Goal: Task Accomplishment & Management: Use online tool/utility

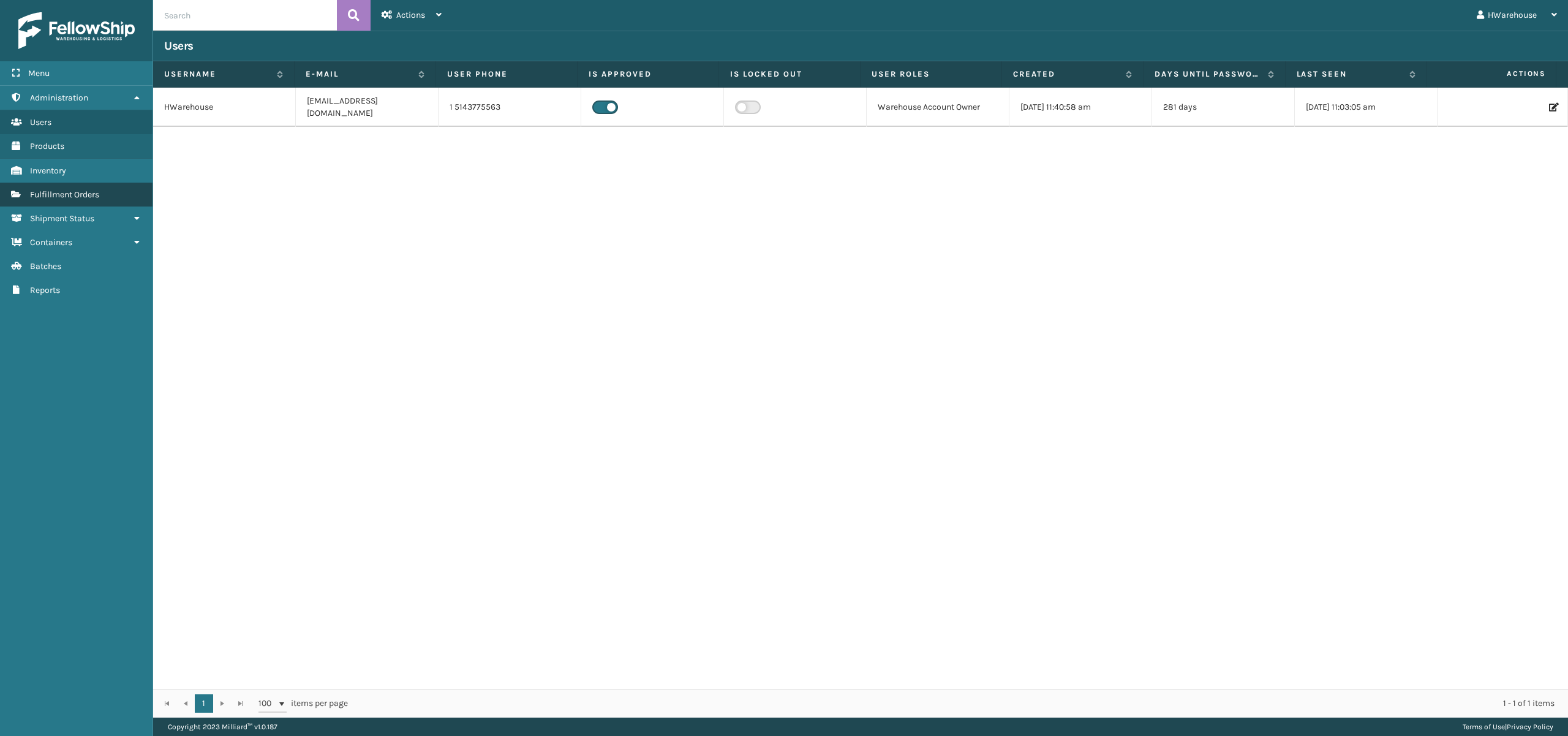
click at [72, 194] on span "Fulfillment Orders" at bounding box center [65, 194] width 69 height 10
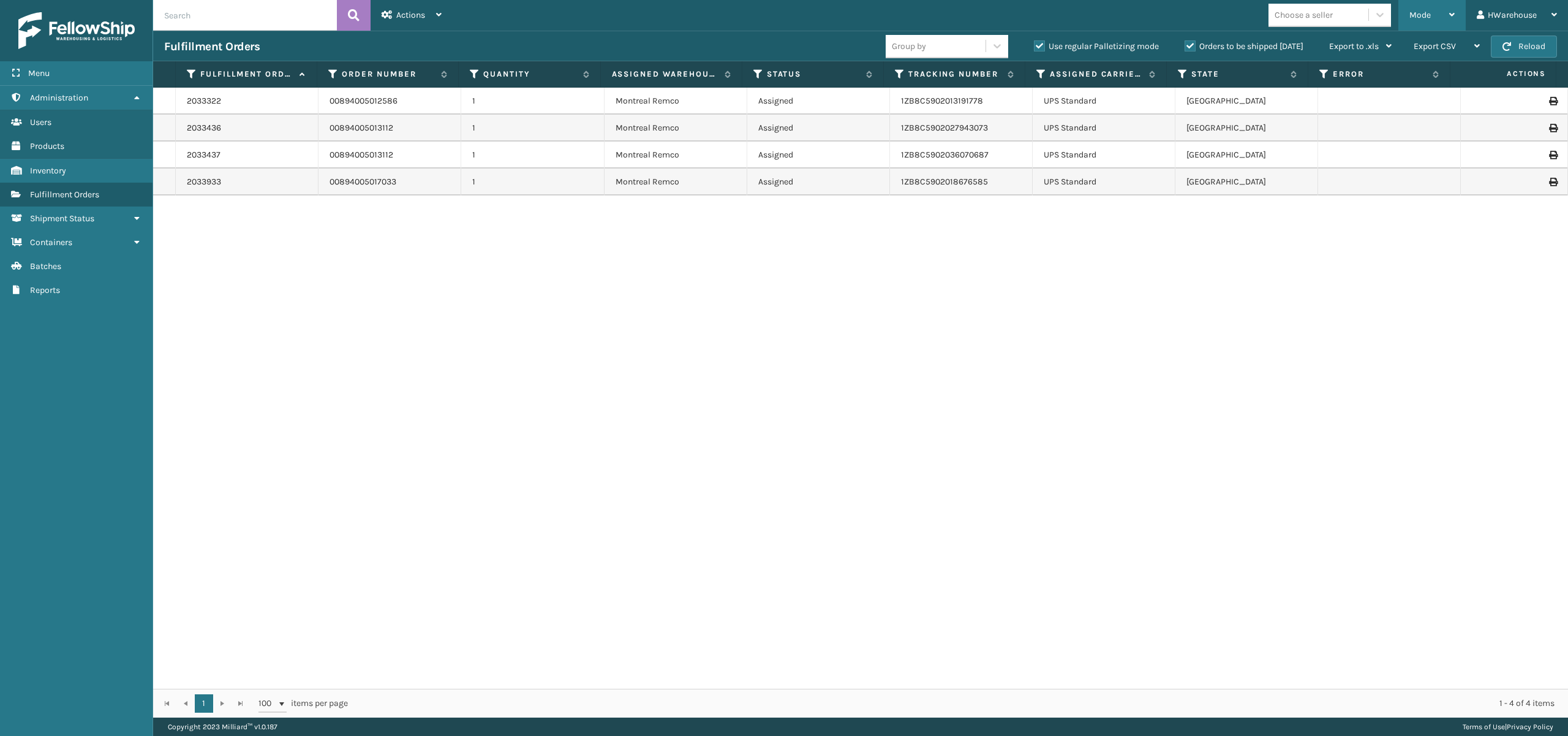
click at [1426, 3] on div "Mode" at bounding box center [1431, 15] width 45 height 31
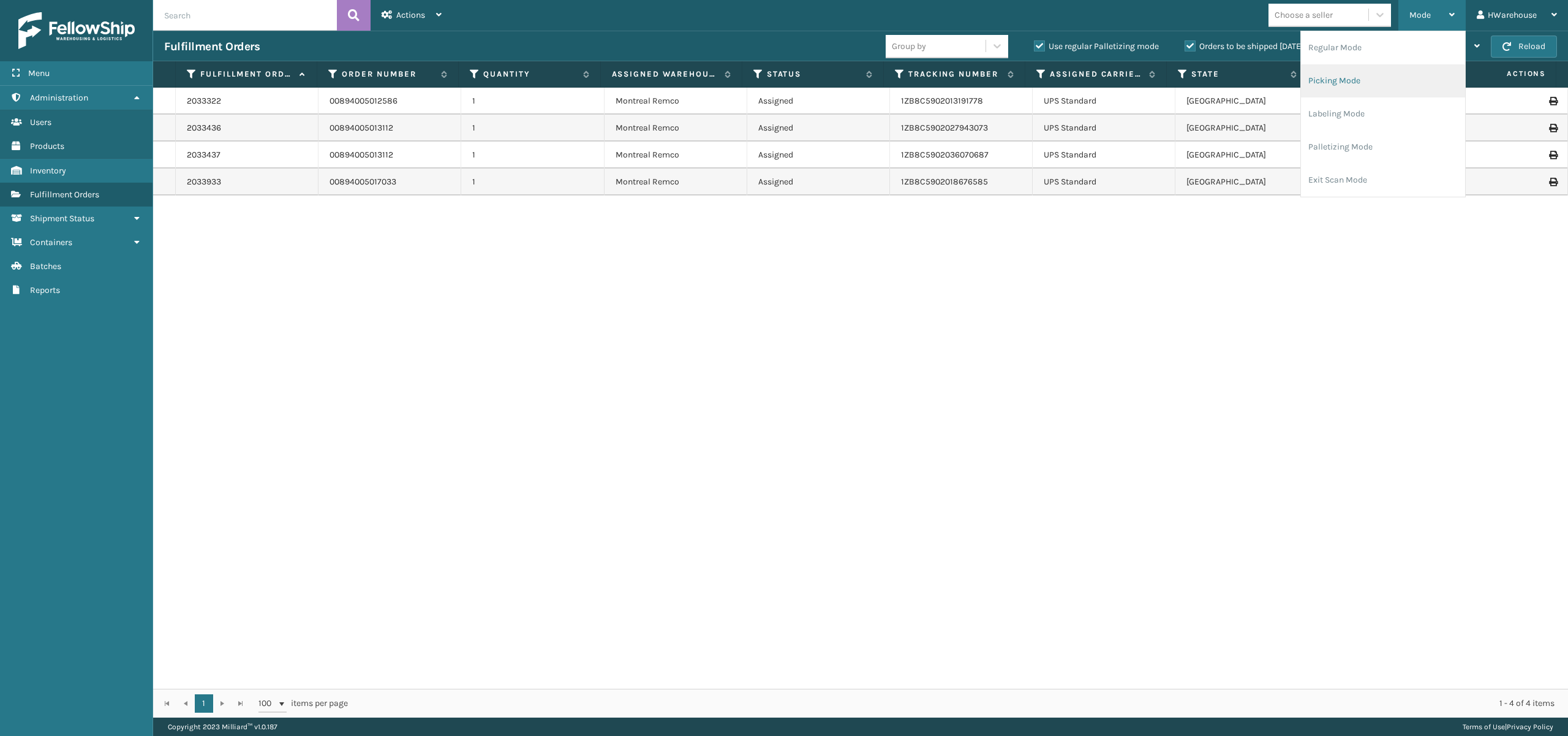
click at [1351, 79] on li "Picking Mode" at bounding box center [1383, 81] width 164 height 33
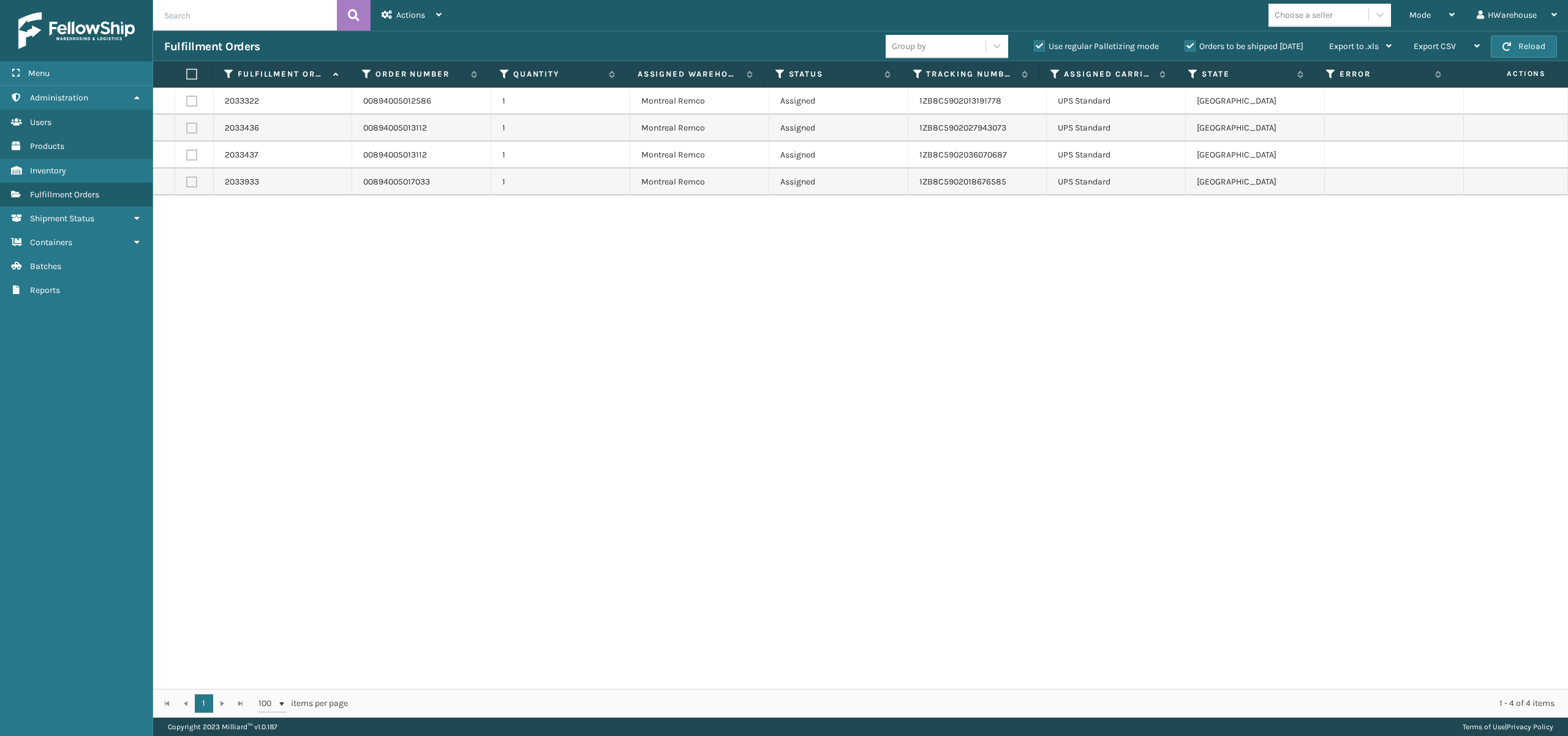
click at [189, 72] on label at bounding box center [192, 74] width 11 height 11
click at [187, 72] on input "checkbox" at bounding box center [186, 75] width 1 height 8
checkbox input "true"
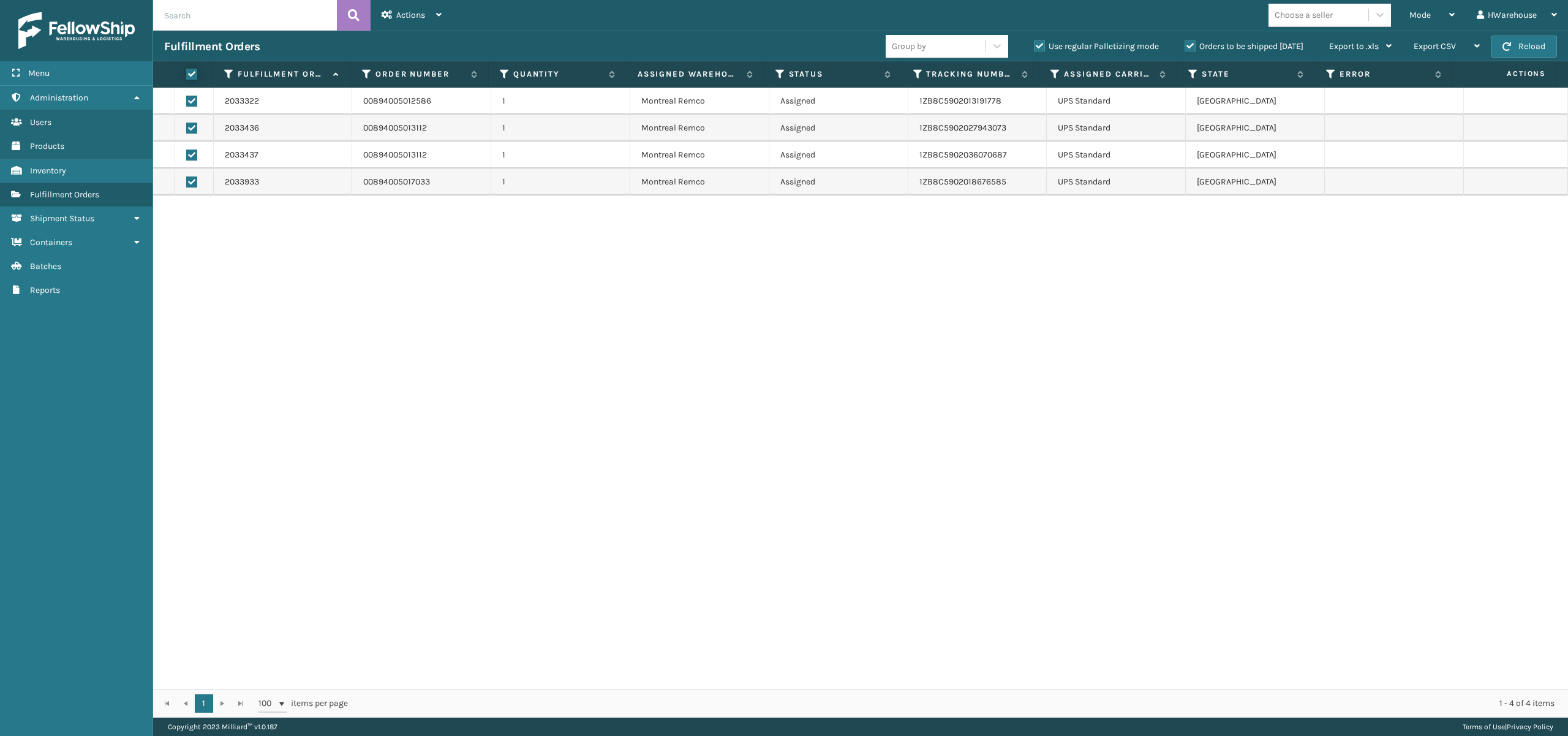
checkbox input "true"
click at [410, 16] on span "Actions" at bounding box center [410, 15] width 29 height 10
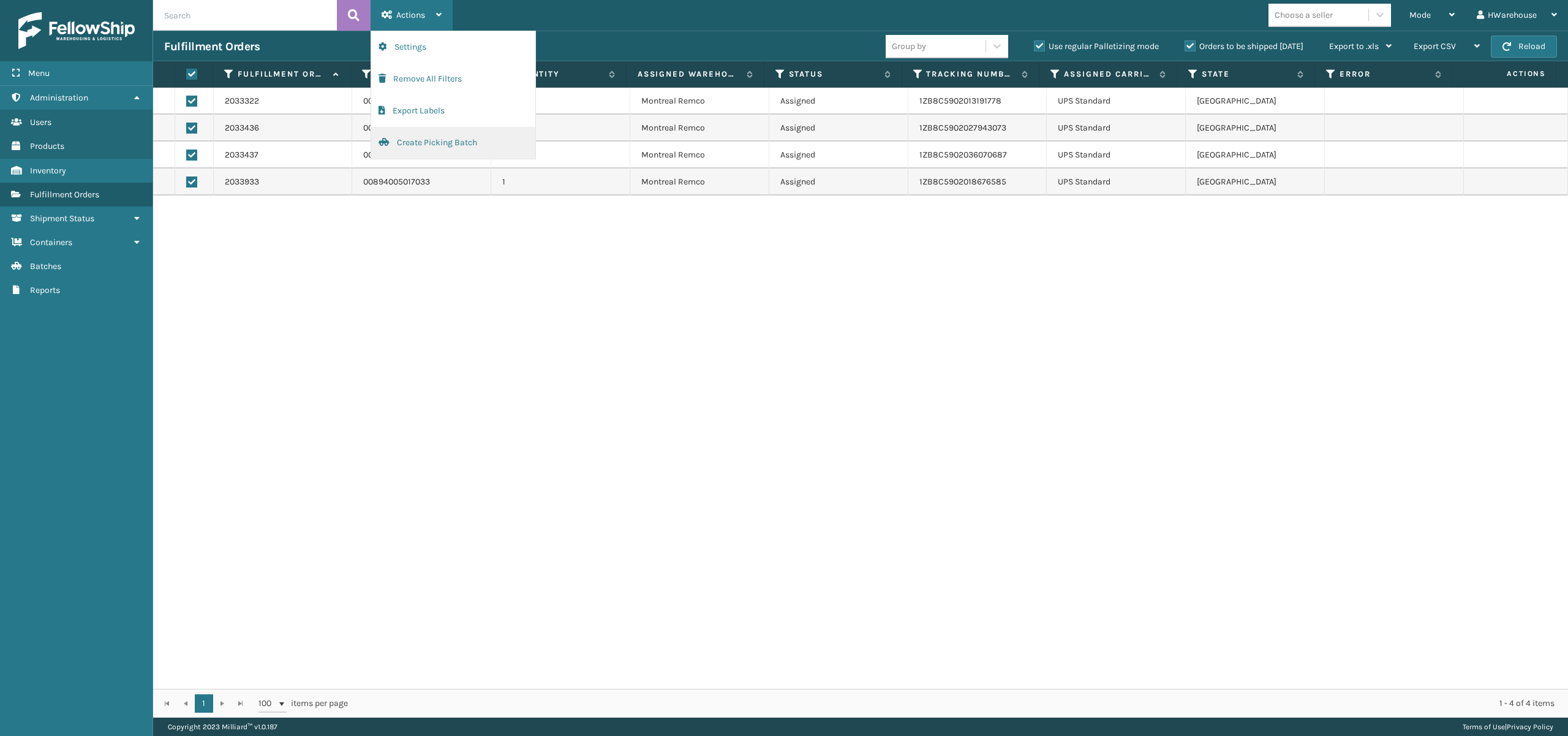
click at [410, 139] on button "Create Picking Batch" at bounding box center [453, 142] width 164 height 32
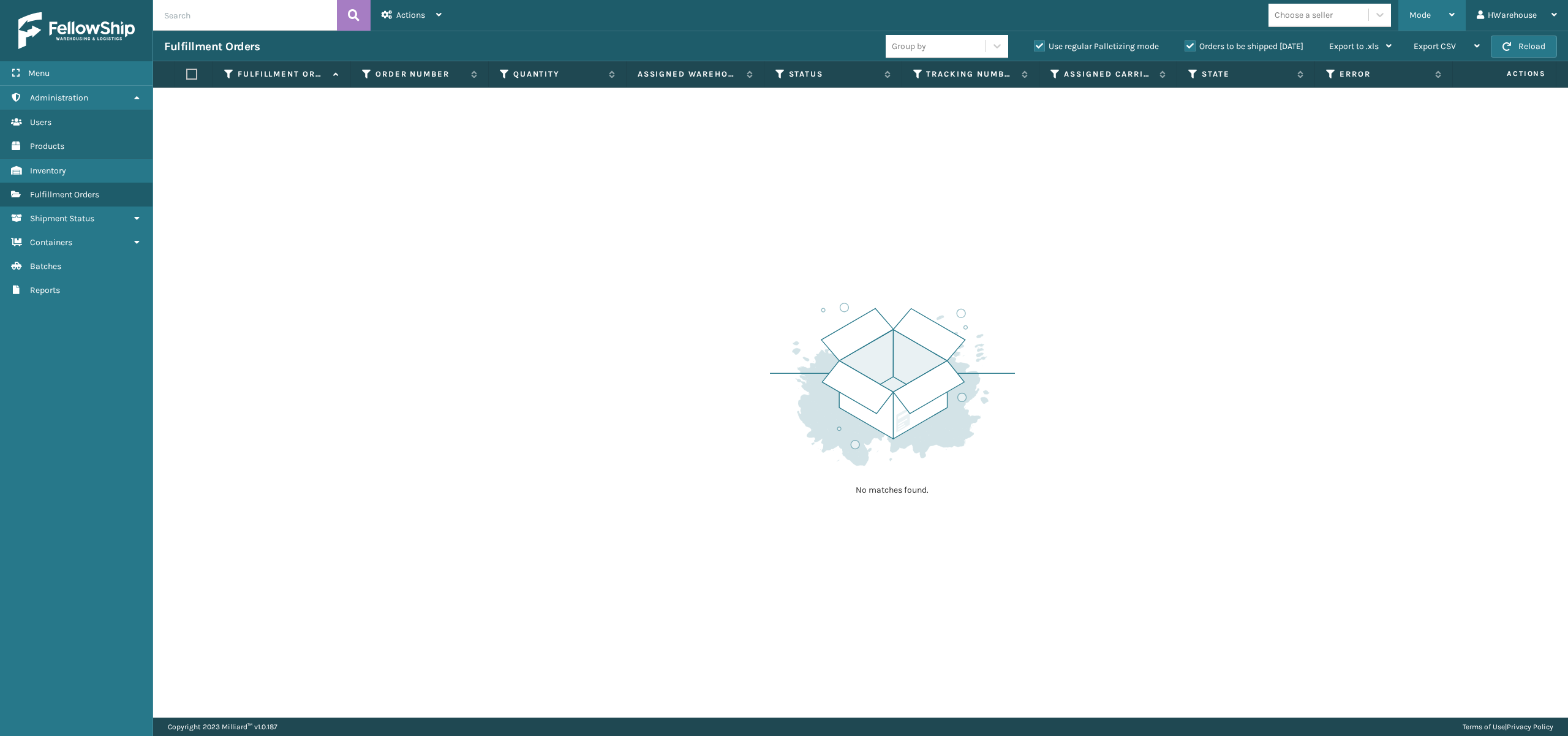
click at [1412, 9] on div "Mode" at bounding box center [1431, 15] width 45 height 31
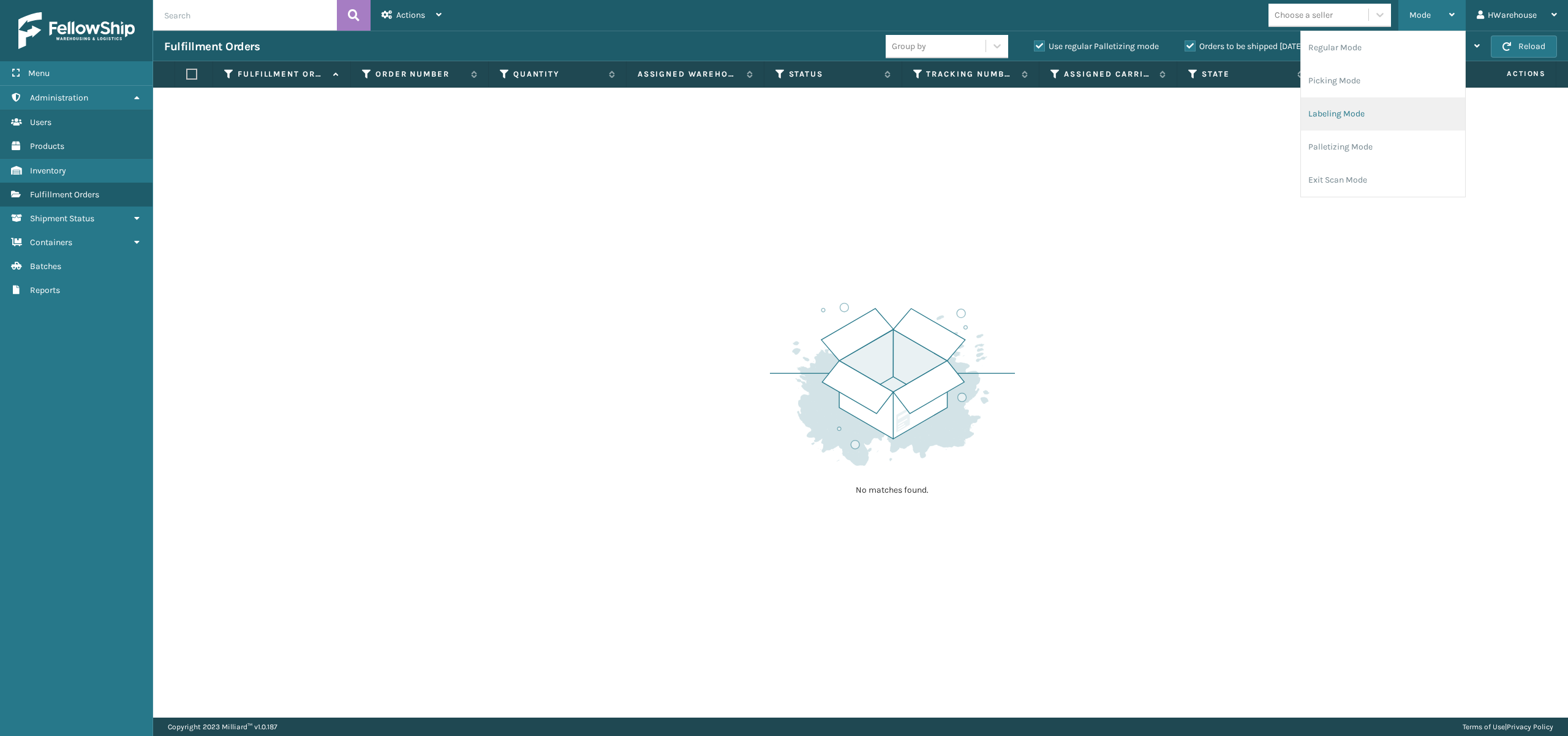
click at [1338, 106] on li "Labeling Mode" at bounding box center [1383, 114] width 164 height 33
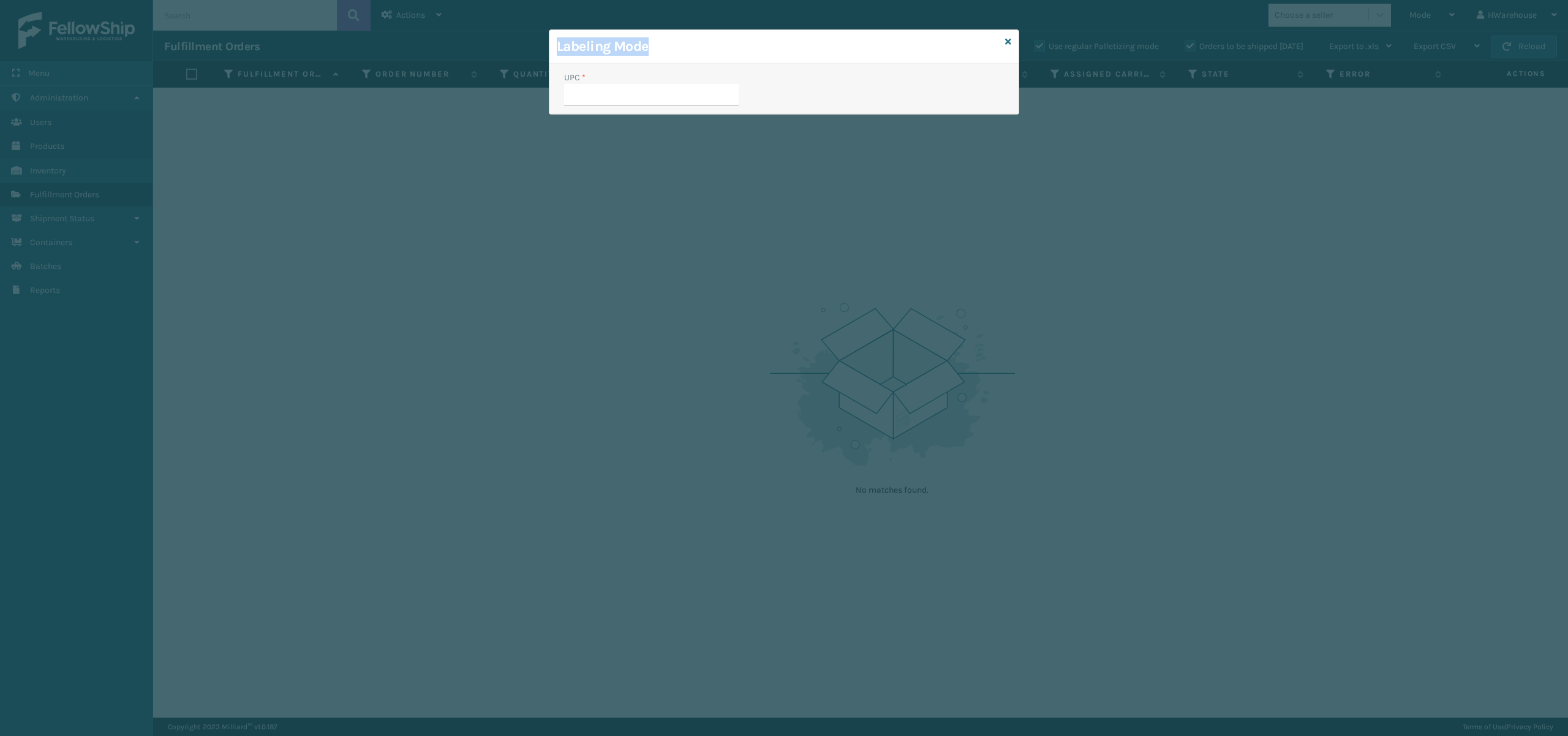
click at [1003, 36] on div "Labeling Mode UPC *" at bounding box center [784, 72] width 470 height 85
click at [1008, 39] on icon at bounding box center [1008, 42] width 6 height 9
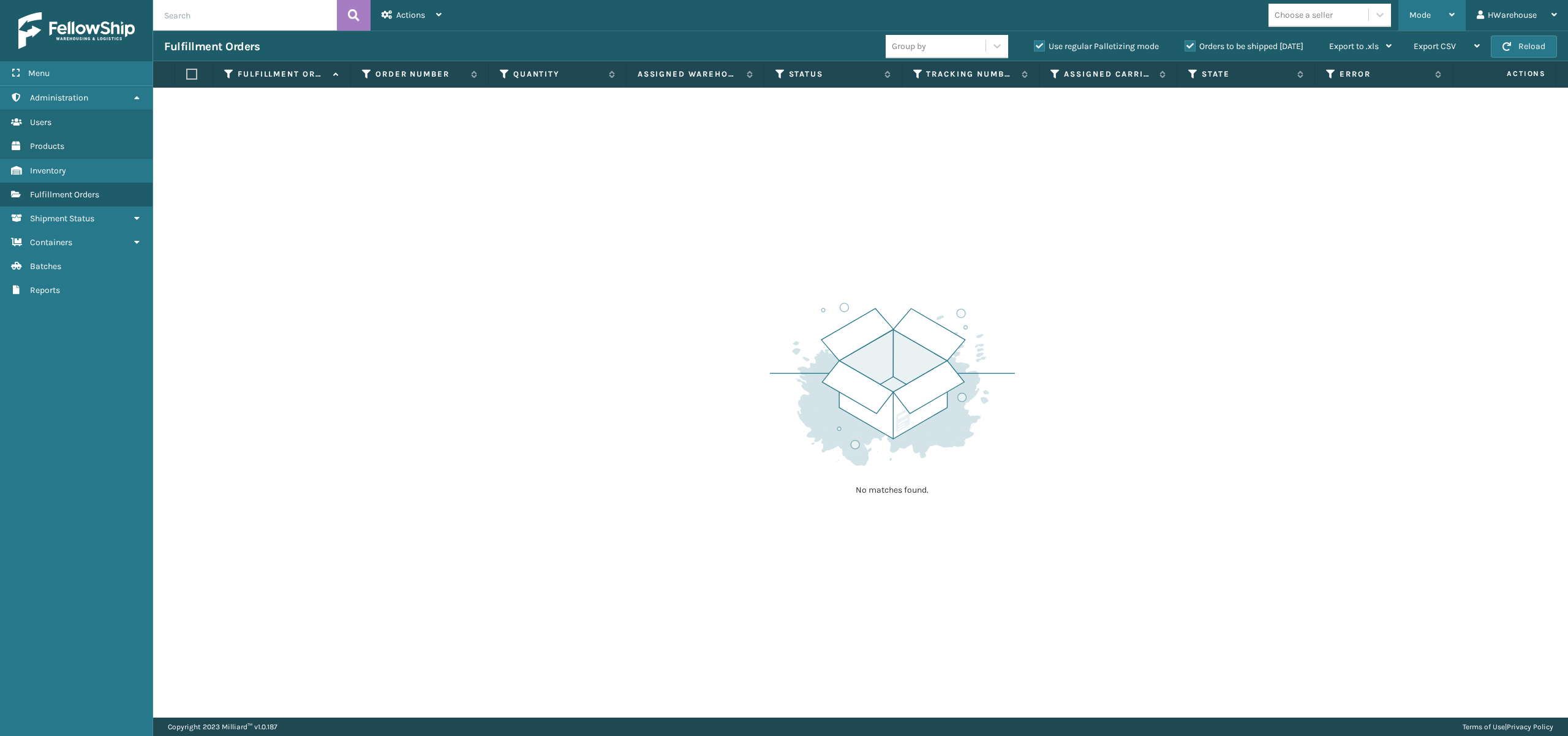
click at [1420, 7] on div "Mode" at bounding box center [1431, 15] width 45 height 31
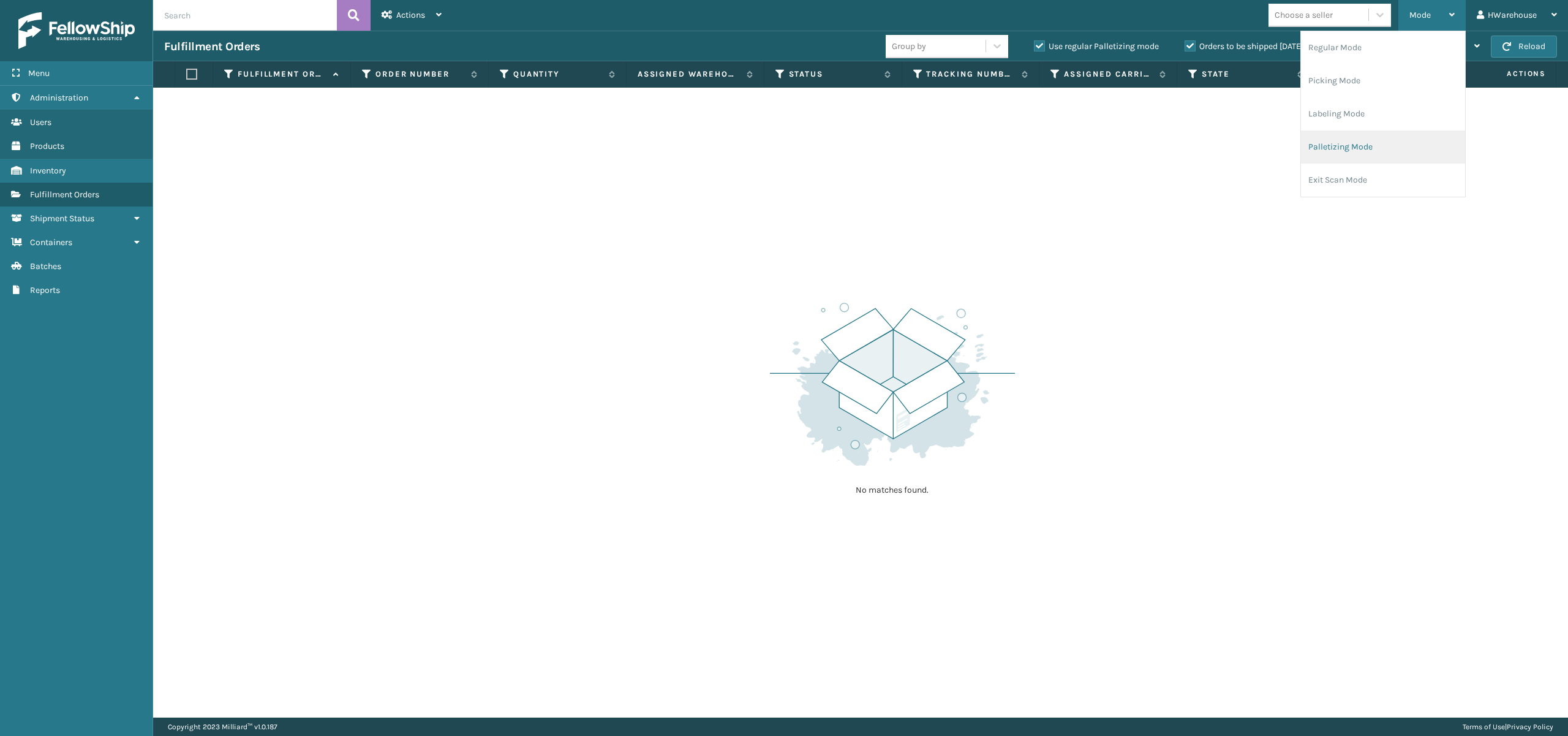
click at [1333, 138] on li "Palletizing Mode" at bounding box center [1383, 147] width 164 height 33
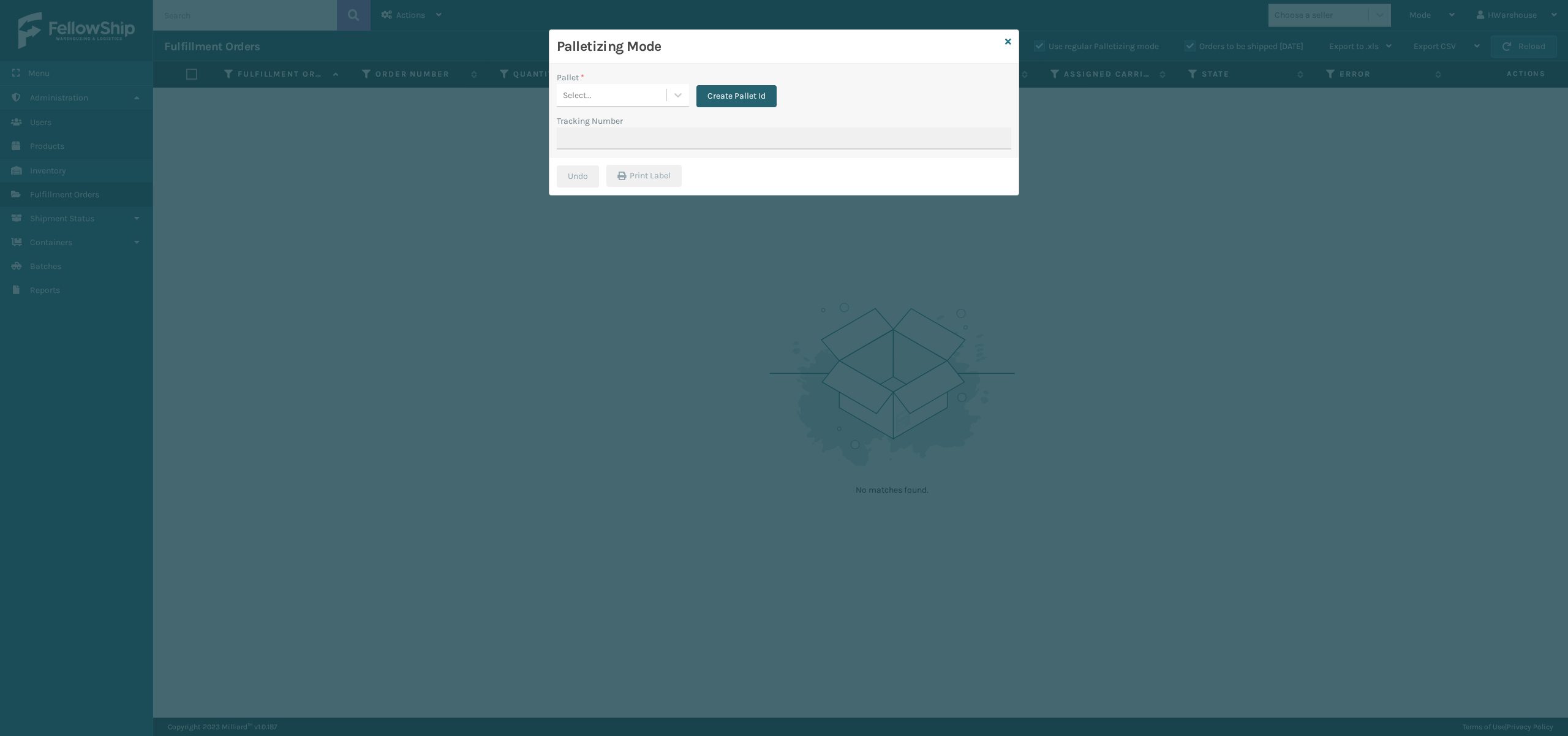
click at [733, 93] on button "Create Pallet Id" at bounding box center [736, 96] width 80 height 22
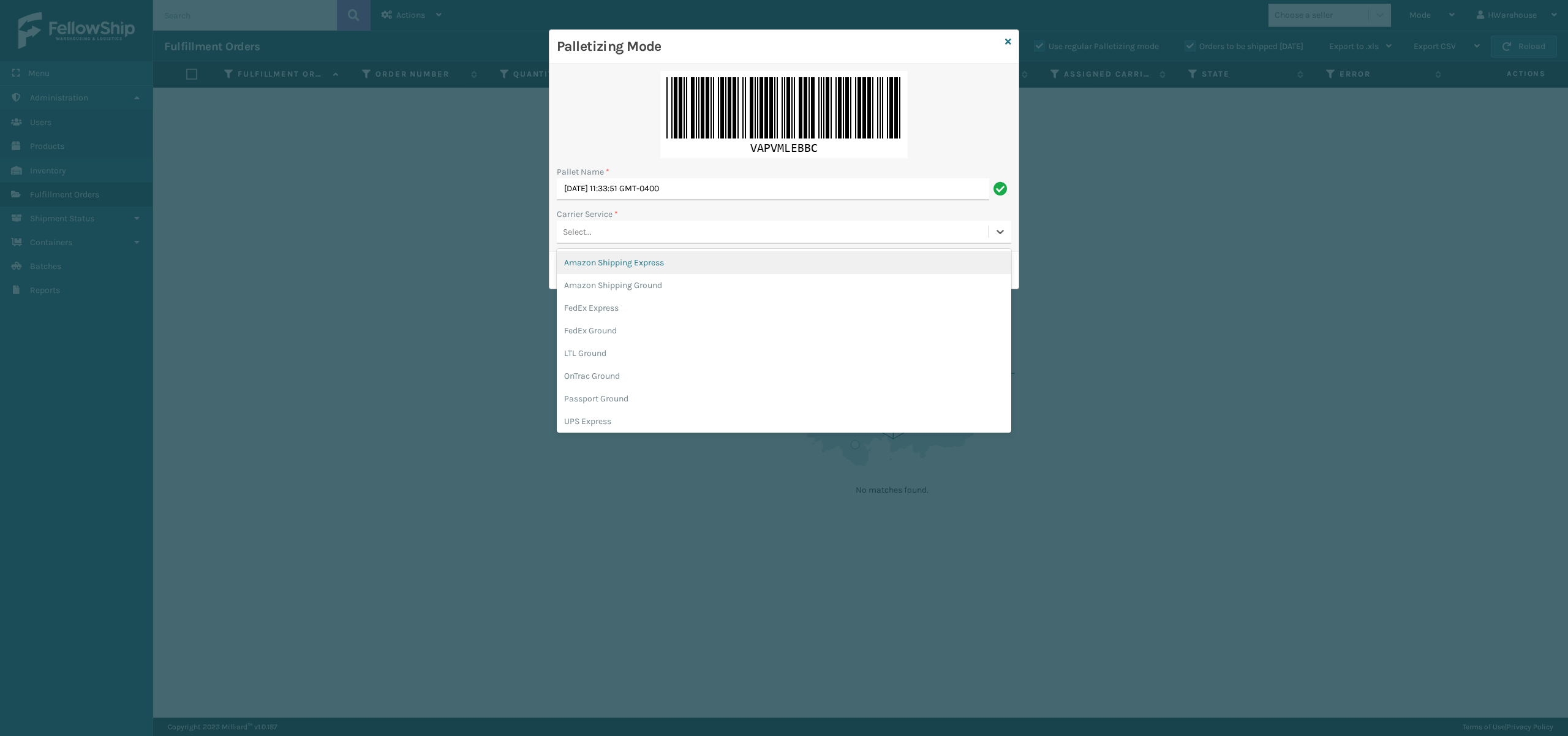
click at [574, 235] on div "Select..." at bounding box center [577, 231] width 29 height 13
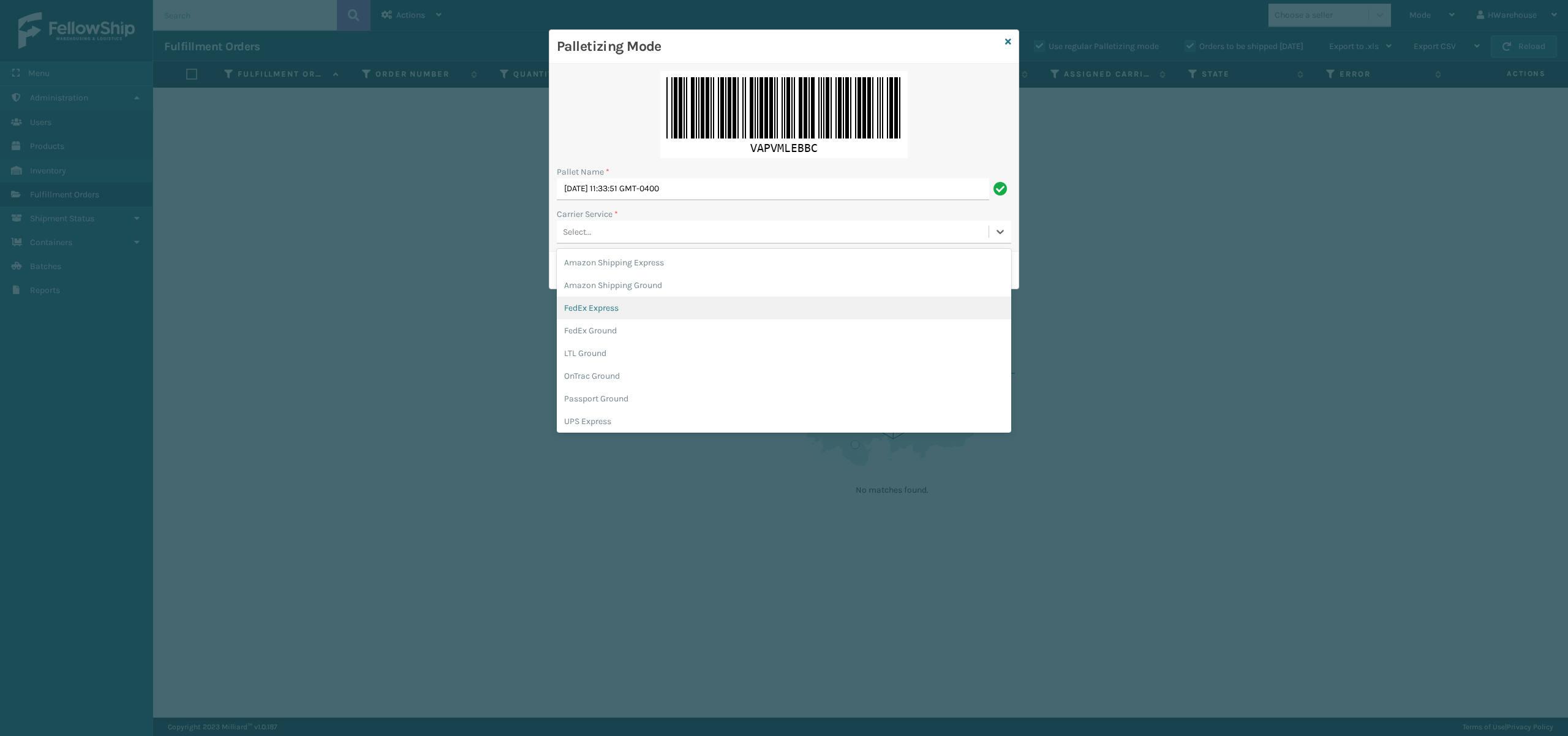
scroll to position [70, 0]
click at [604, 422] on div "USPS Ground" at bounding box center [784, 419] width 455 height 23
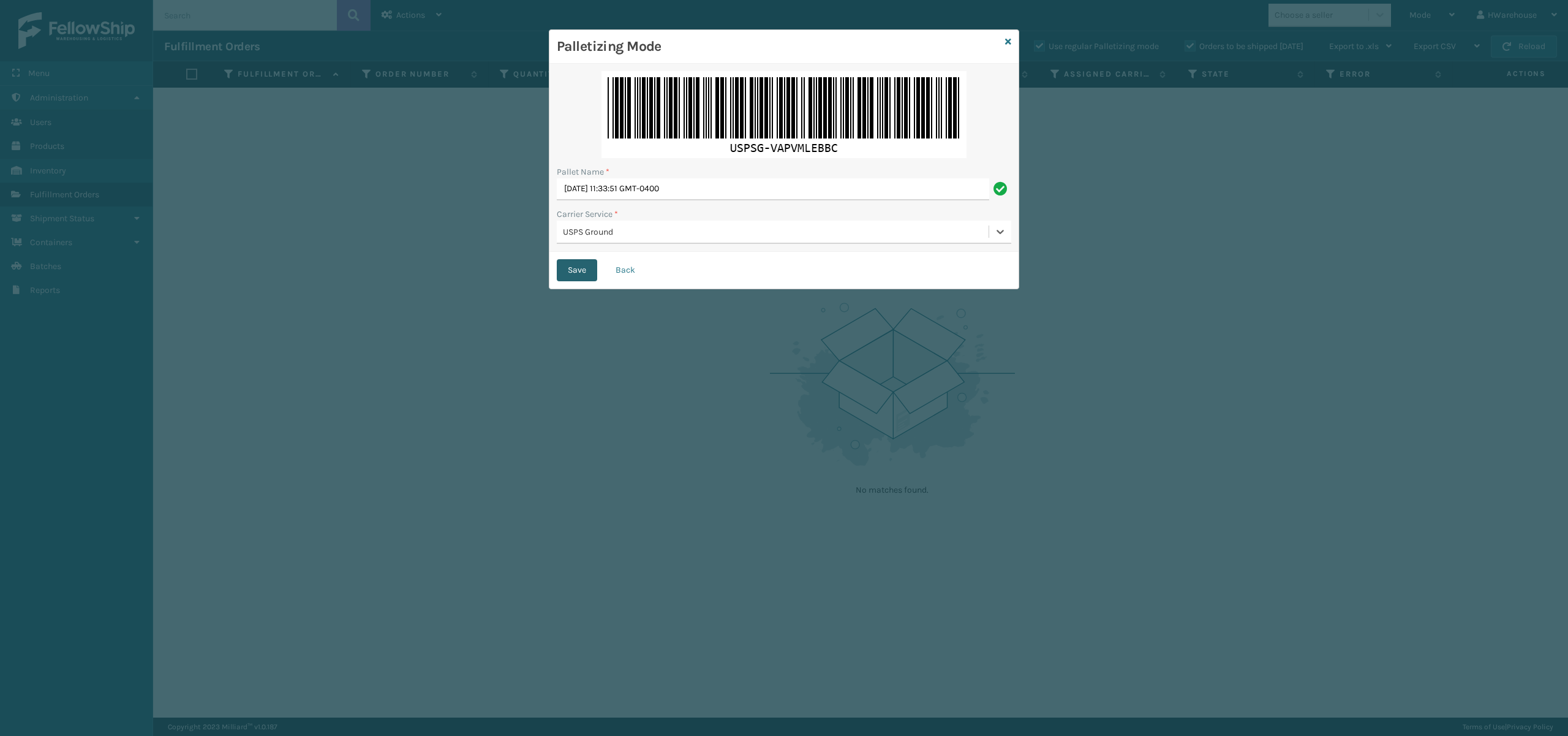
click at [579, 270] on button "Save" at bounding box center [577, 270] width 40 height 22
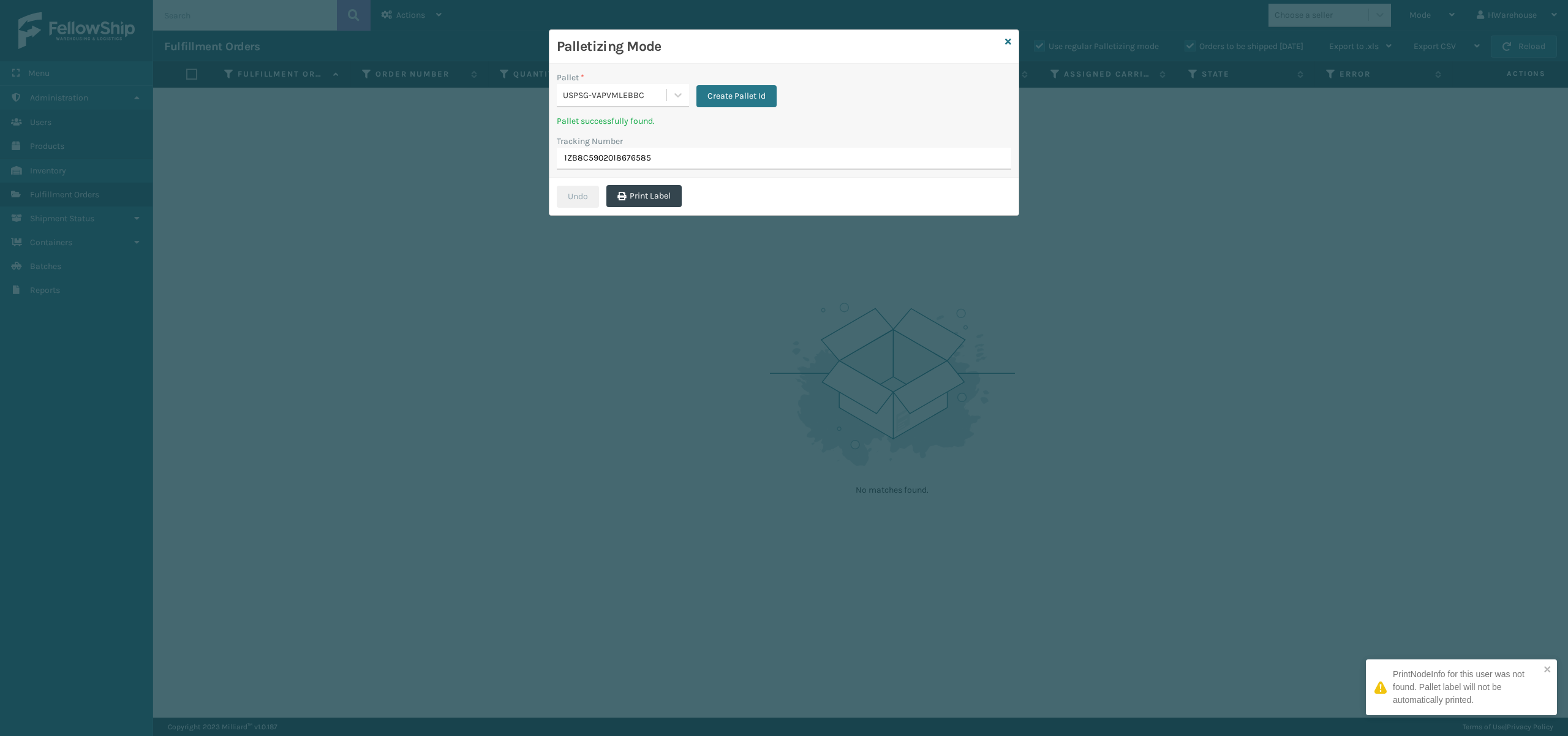
type input "1ZB8C5902018676585"
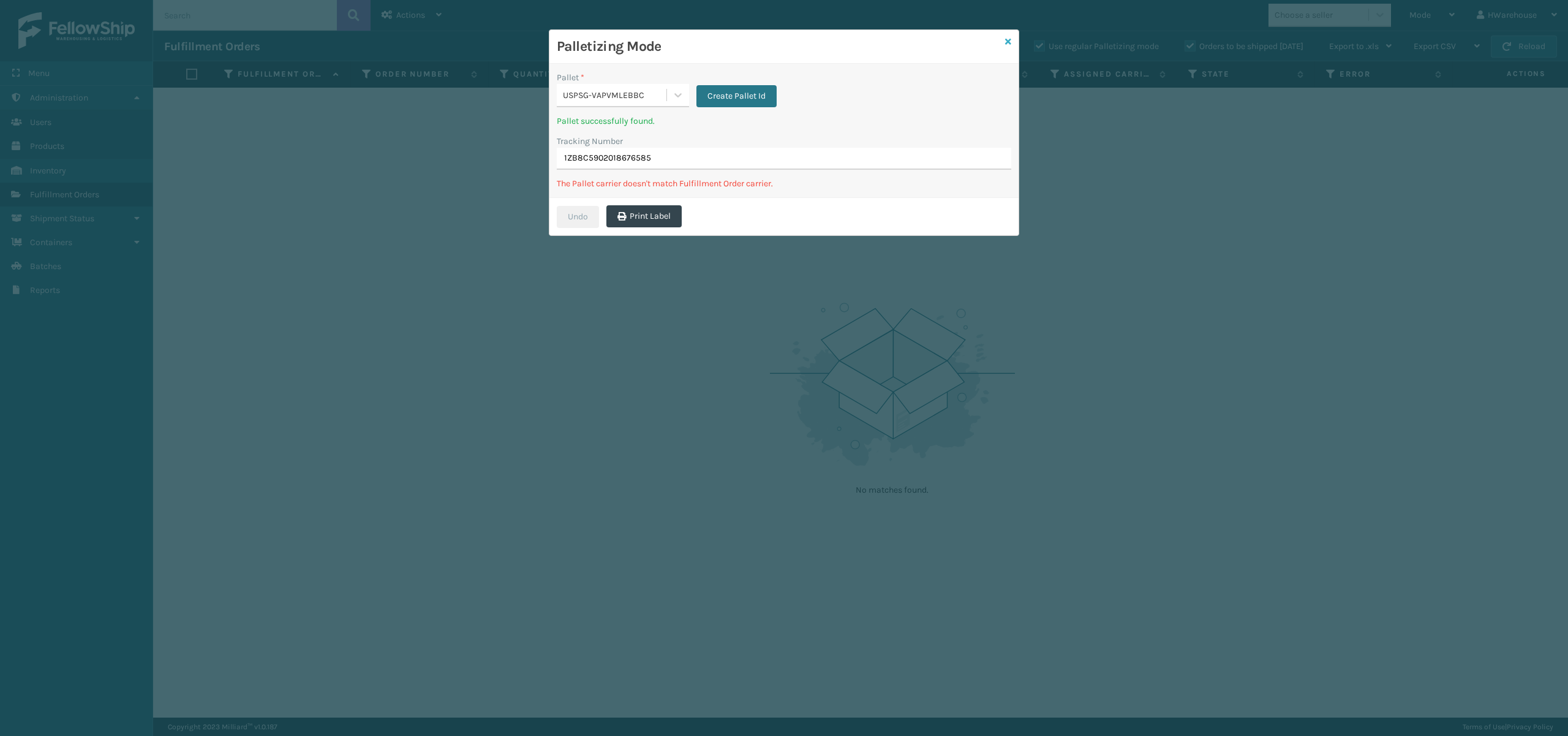
click at [1006, 43] on icon at bounding box center [1008, 42] width 6 height 9
